Goal: Find specific page/section: Find specific page/section

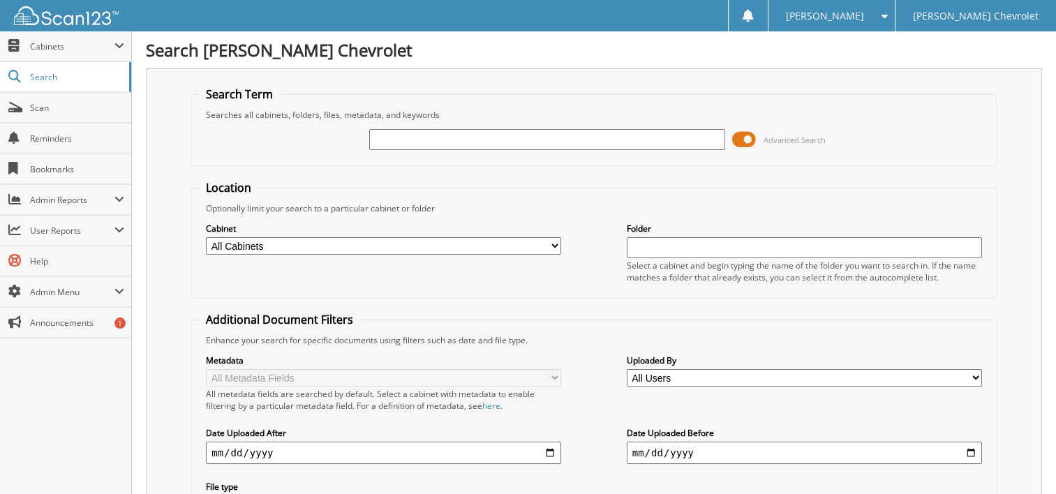
click at [435, 136] on input "text" at bounding box center [546, 139] width 355 height 21
type input "505697"
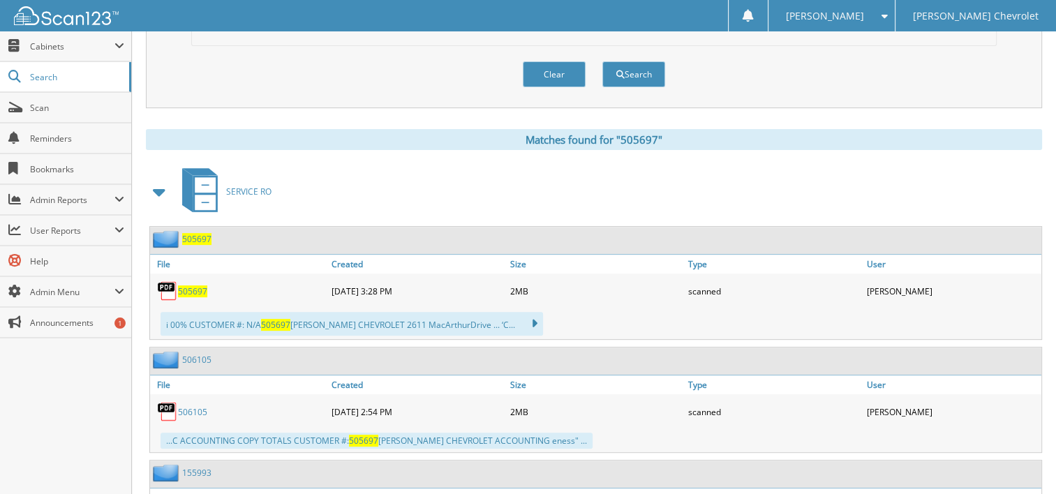
scroll to position [488, 0]
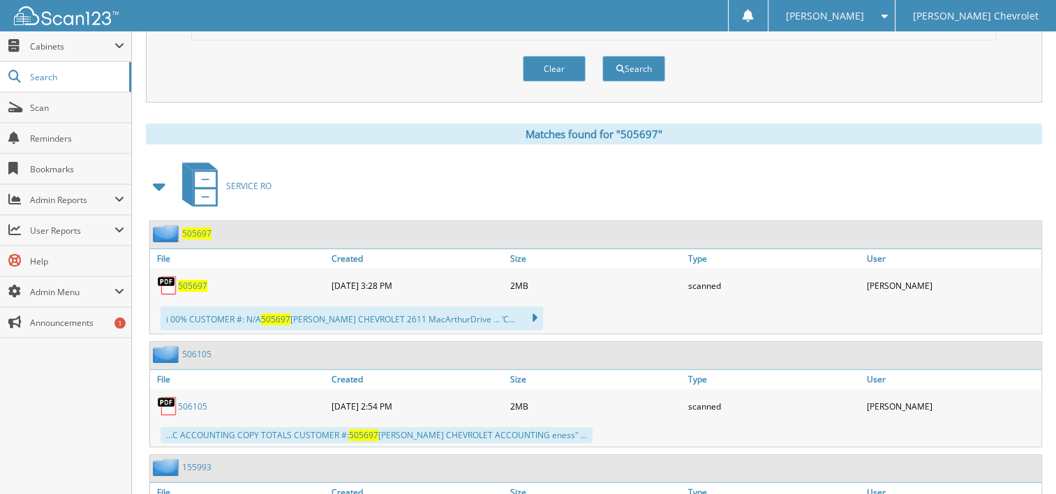
click at [200, 280] on span "505697" at bounding box center [192, 286] width 29 height 12
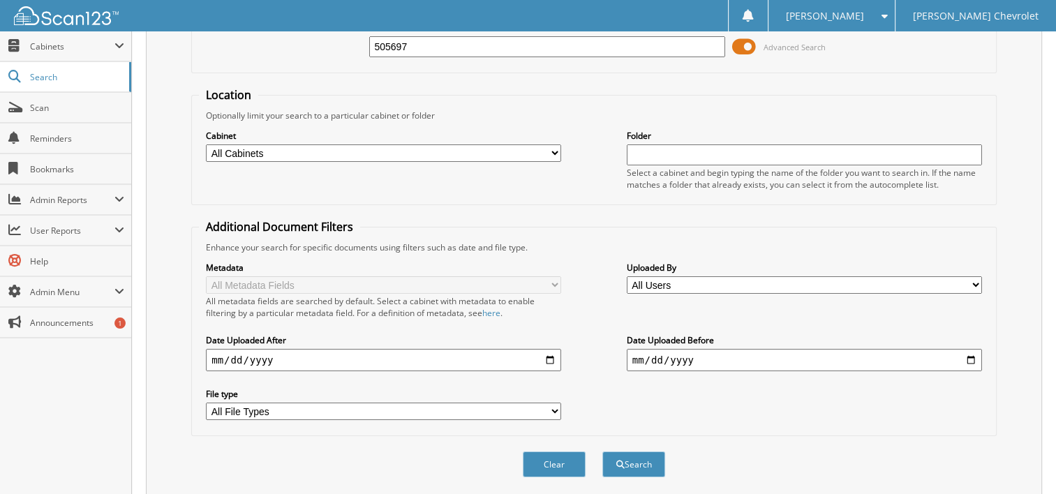
scroll to position [0, 0]
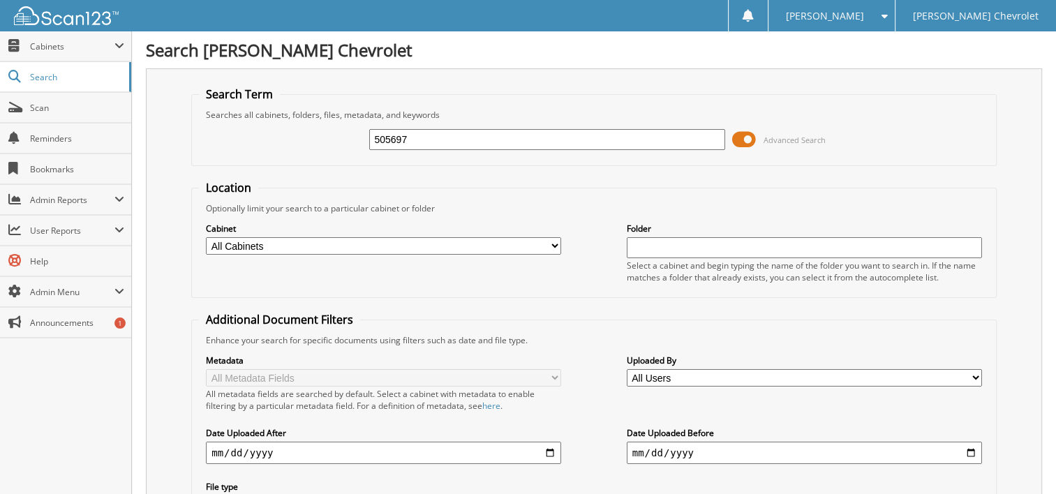
drag, startPoint x: 425, startPoint y: 136, endPoint x: 306, endPoint y: 135, distance: 119.3
click at [306, 135] on div "505697 Advanced Search" at bounding box center [594, 140] width 790 height 38
type input "506105"
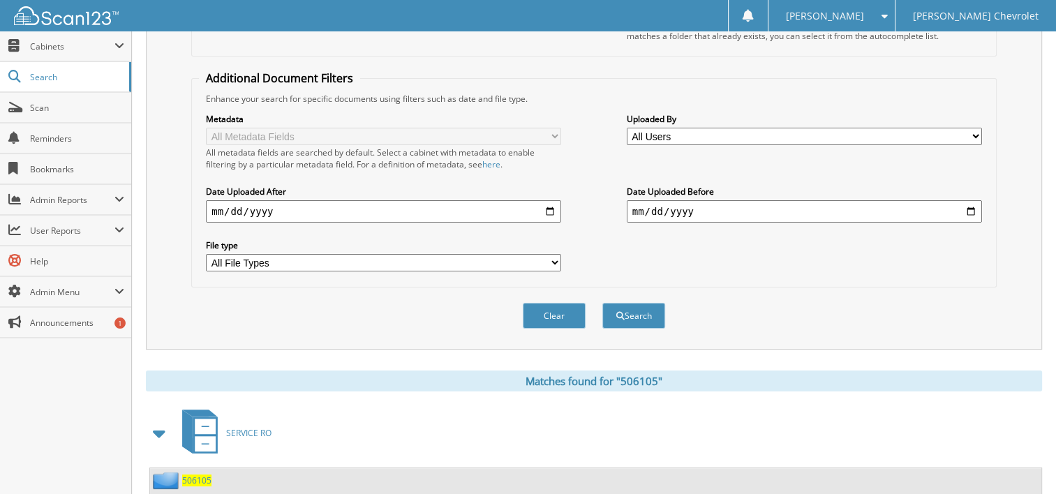
scroll to position [349, 0]
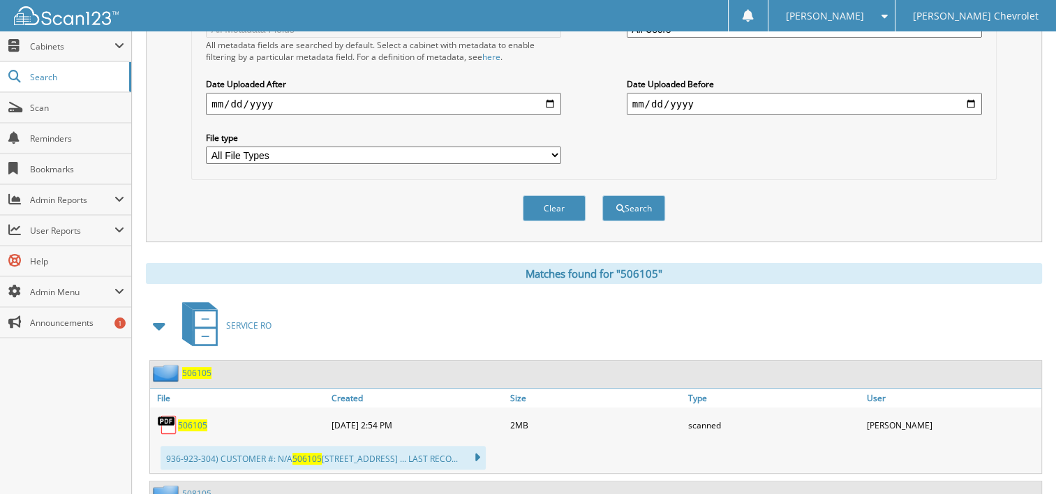
click at [199, 419] on span "506105" at bounding box center [192, 425] width 29 height 12
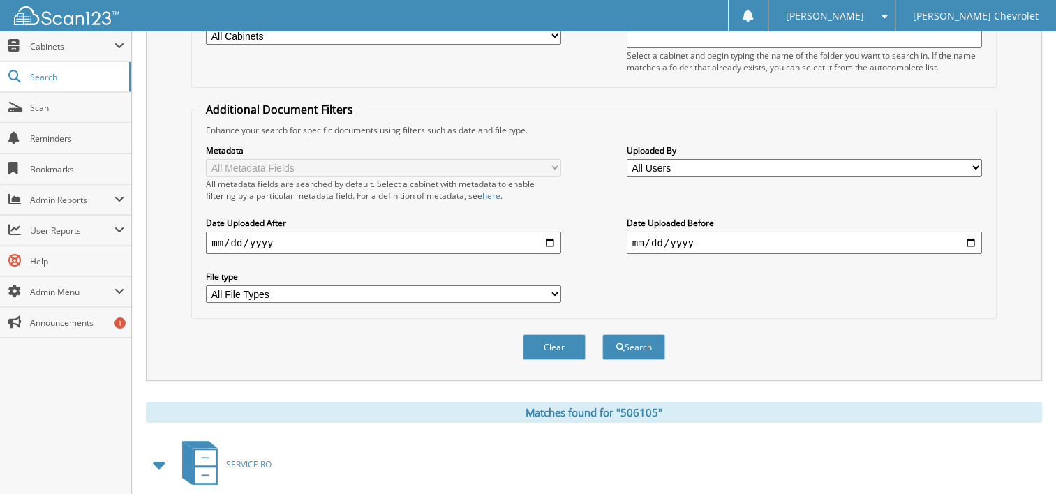
scroll to position [0, 0]
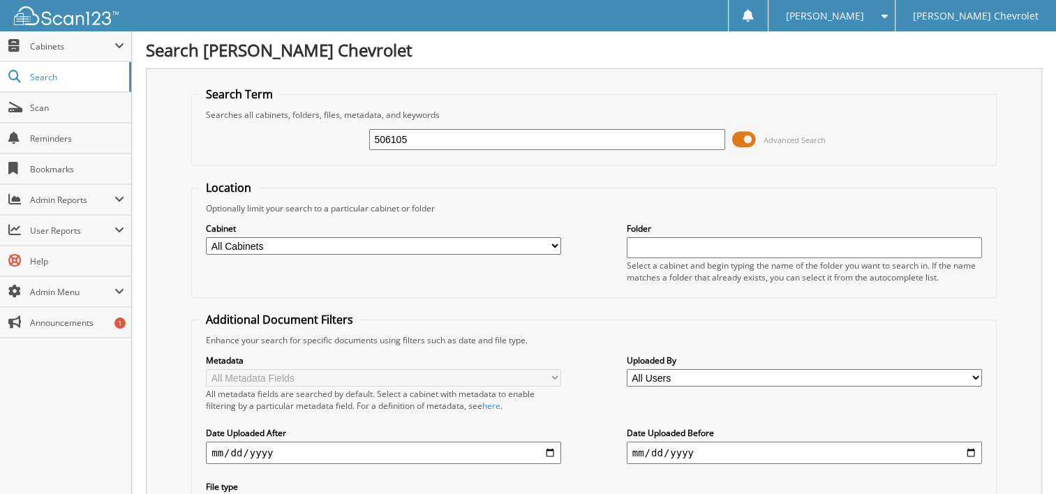
click at [403, 133] on input "506105" at bounding box center [546, 139] width 355 height 21
type input "506054"
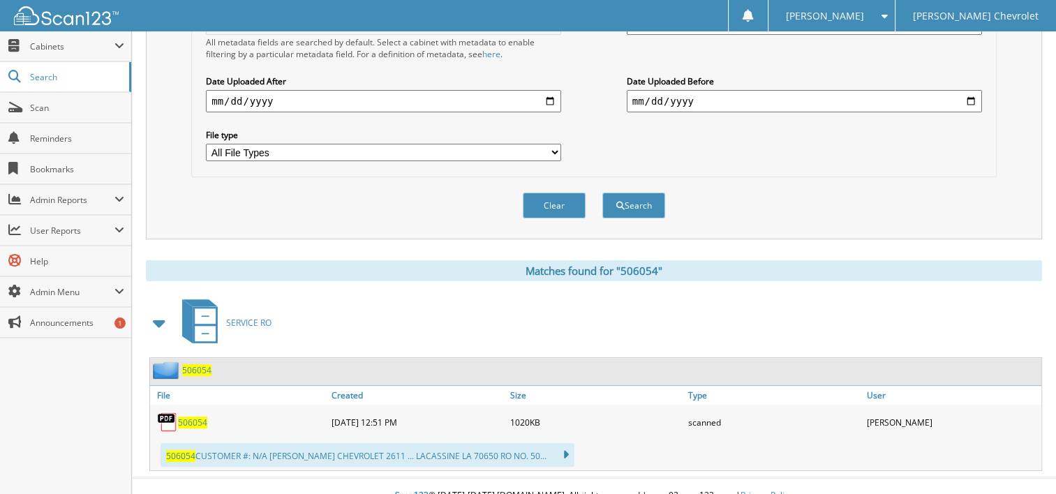
scroll to position [356, 0]
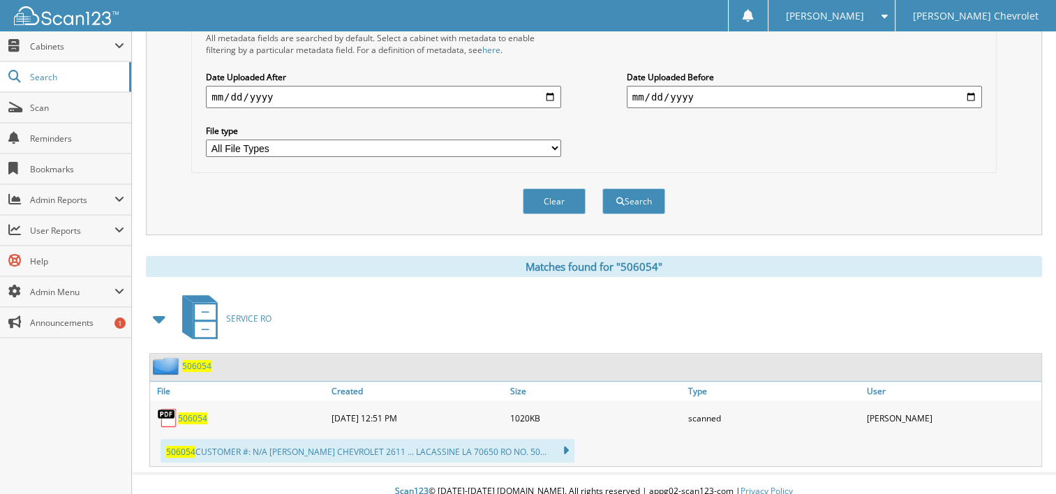
click at [193, 412] on span "506054" at bounding box center [192, 418] width 29 height 12
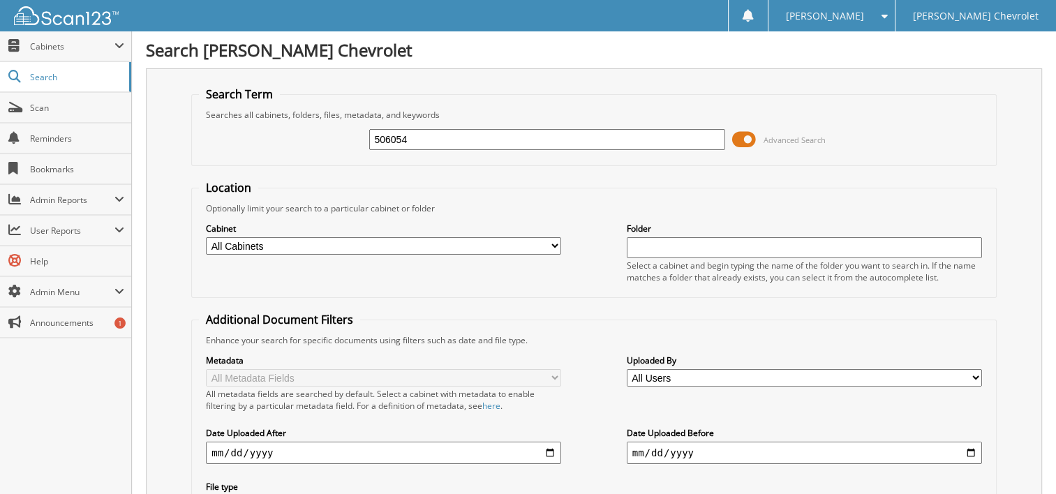
click at [423, 135] on input "506054" at bounding box center [546, 139] width 355 height 21
type input "509869"
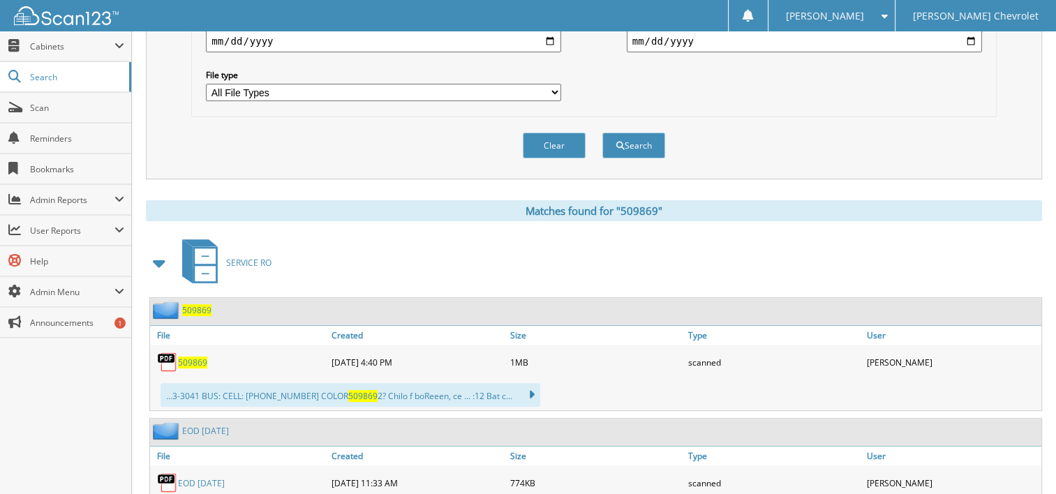
scroll to position [419, 0]
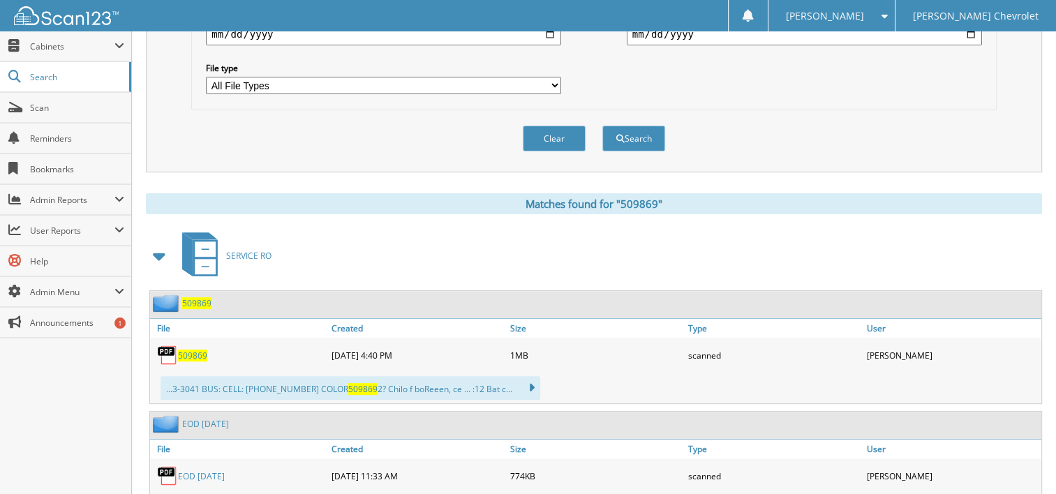
click at [197, 350] on span "509869" at bounding box center [192, 356] width 29 height 12
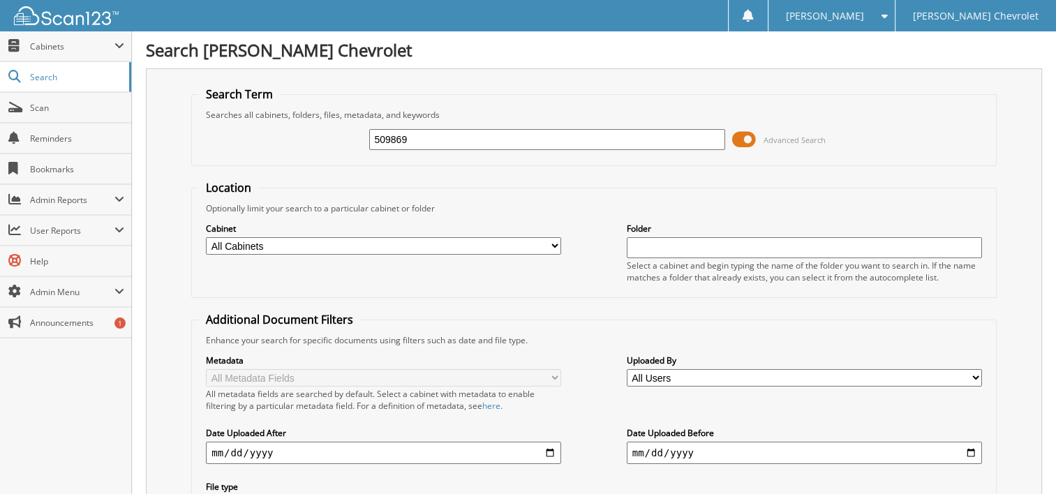
click at [417, 136] on input "509869" at bounding box center [546, 139] width 355 height 21
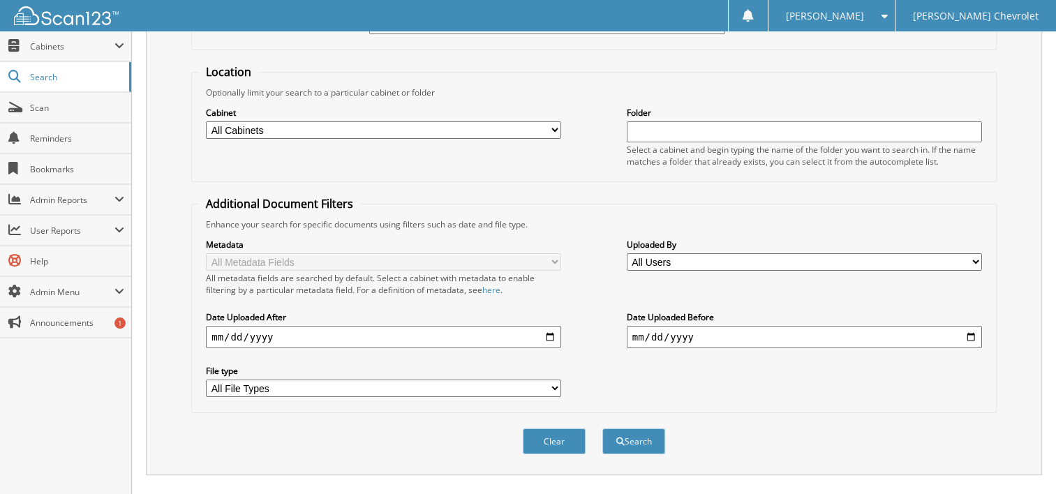
scroll to position [419, 0]
